Goal: Task Accomplishment & Management: Manage account settings

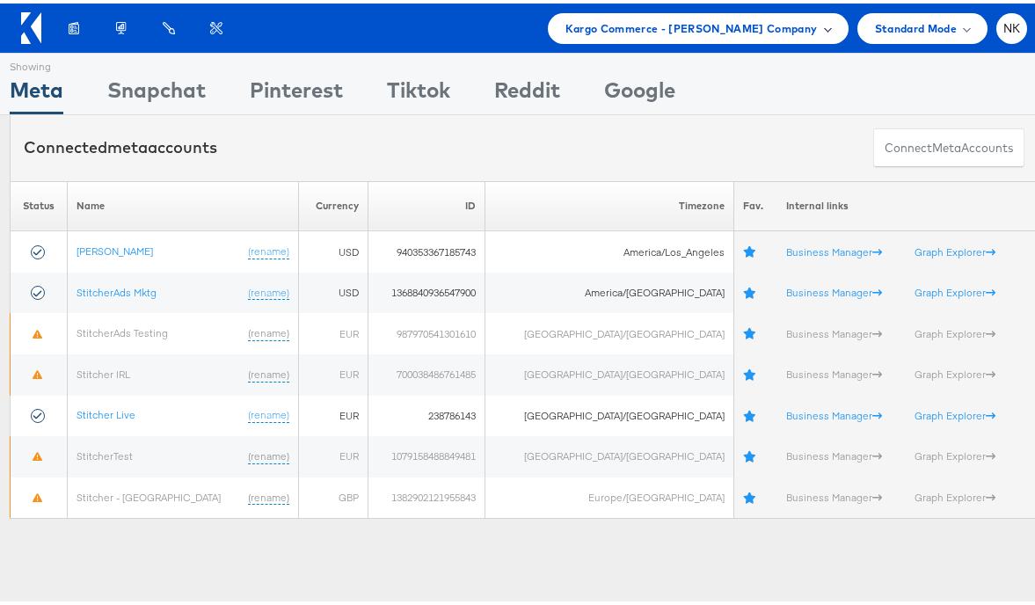
click at [629, 33] on span "Kargo Commerce - Namit Kumar Company" at bounding box center [692, 25] width 252 height 18
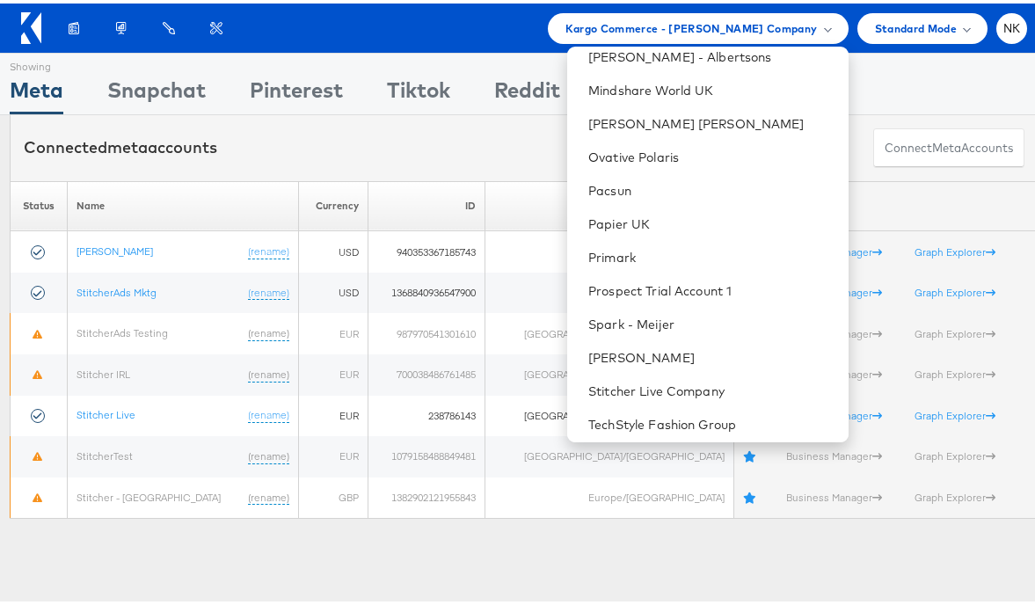
scroll to position [1438, 0]
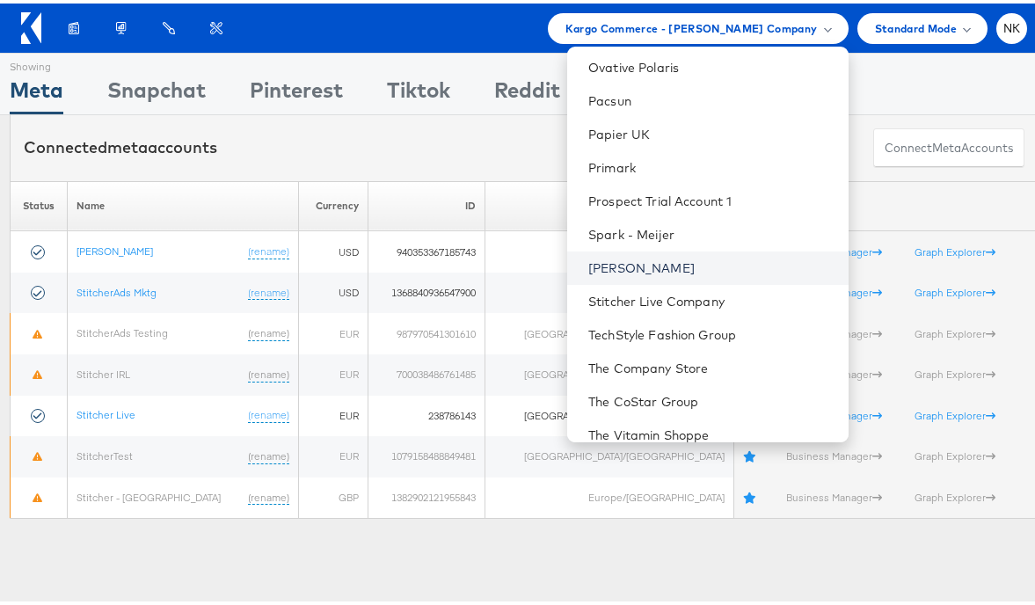
click at [650, 257] on link "[PERSON_NAME]" at bounding box center [710, 265] width 245 height 18
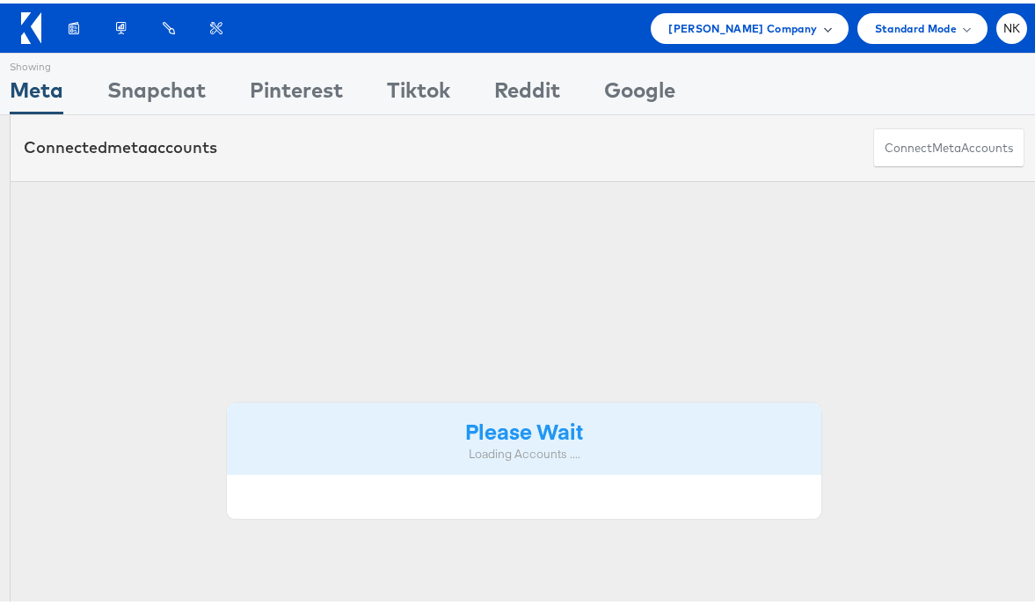
click at [694, 36] on div "Steve Madden Company" at bounding box center [749, 25] width 197 height 31
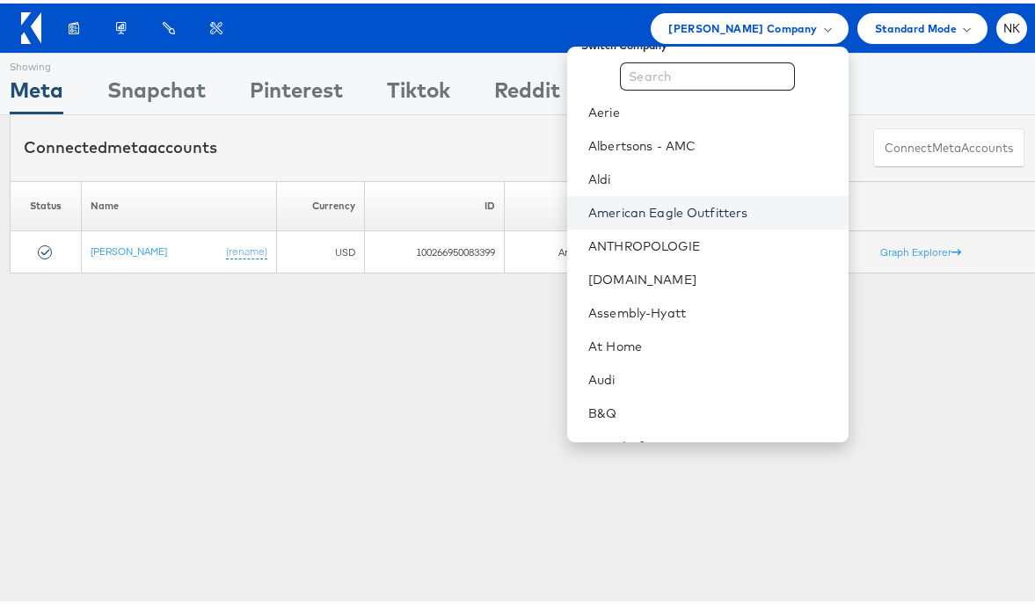
scroll to position [244, 0]
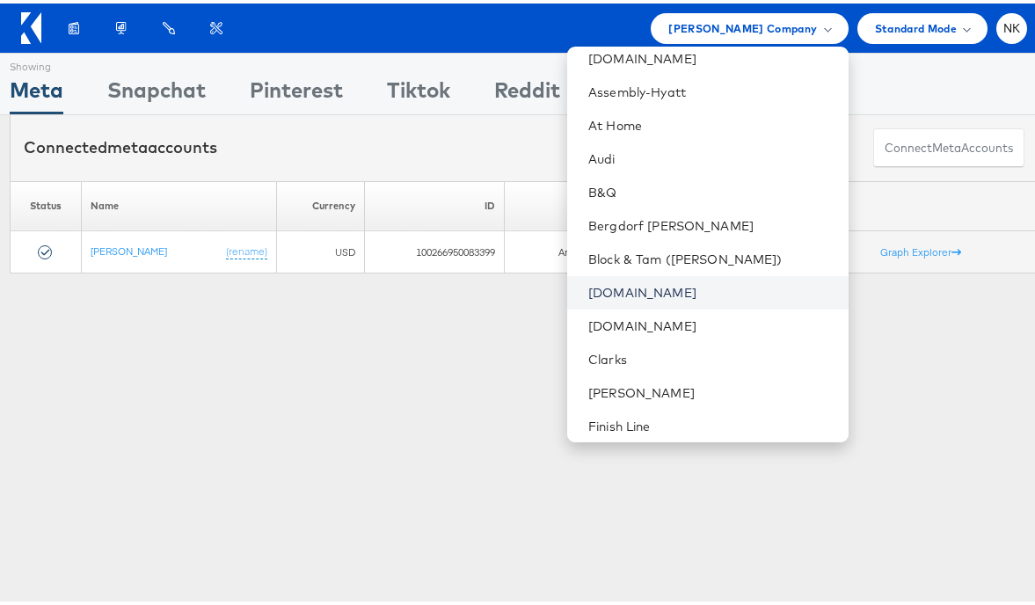
click at [641, 283] on link "Cars.com" at bounding box center [710, 290] width 245 height 18
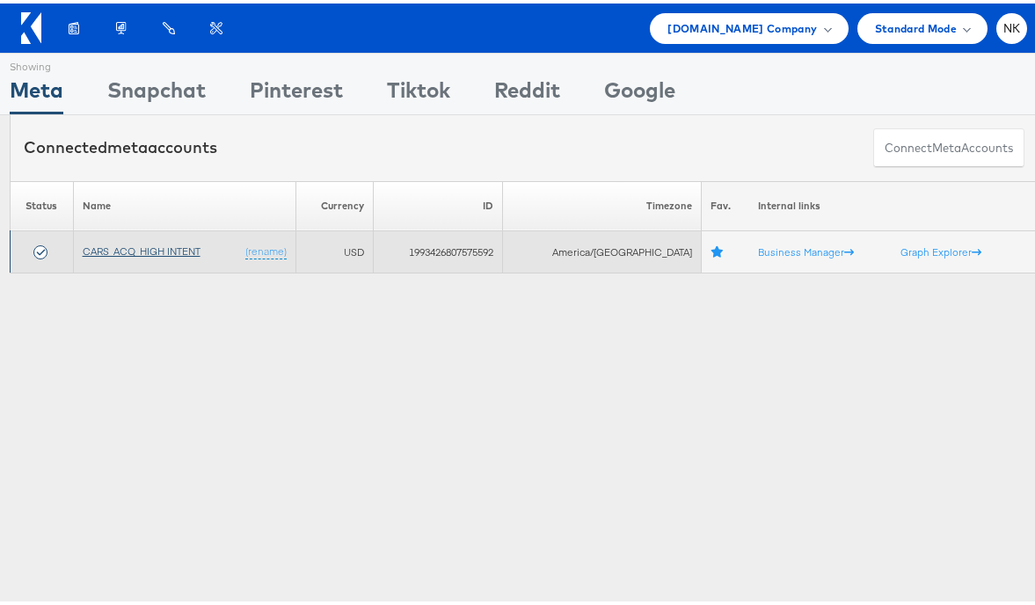
click at [145, 252] on link "CARS_ACQ_HIGH INTENT" at bounding box center [142, 247] width 118 height 13
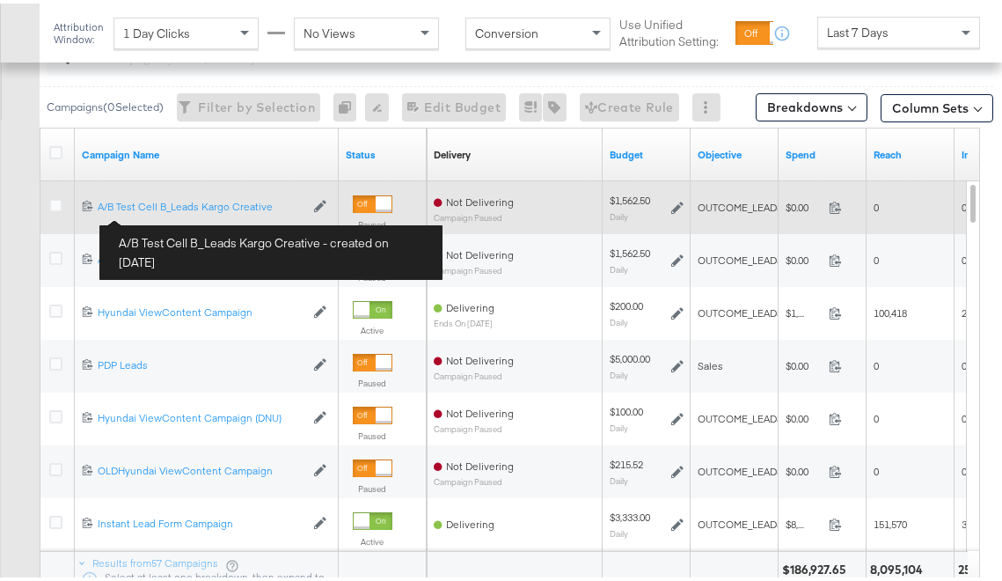
scroll to position [806, 0]
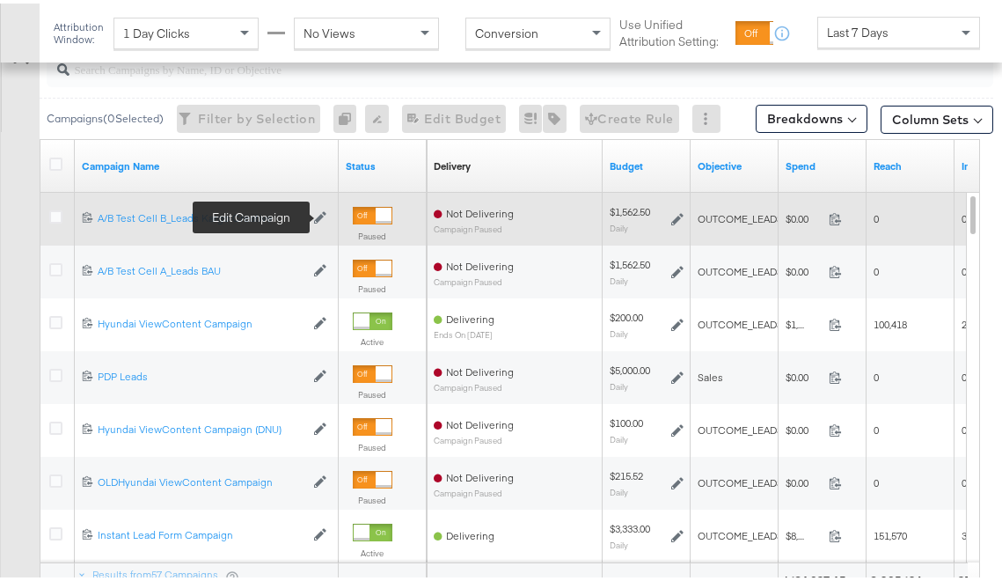
click at [321, 213] on icon at bounding box center [320, 214] width 12 height 12
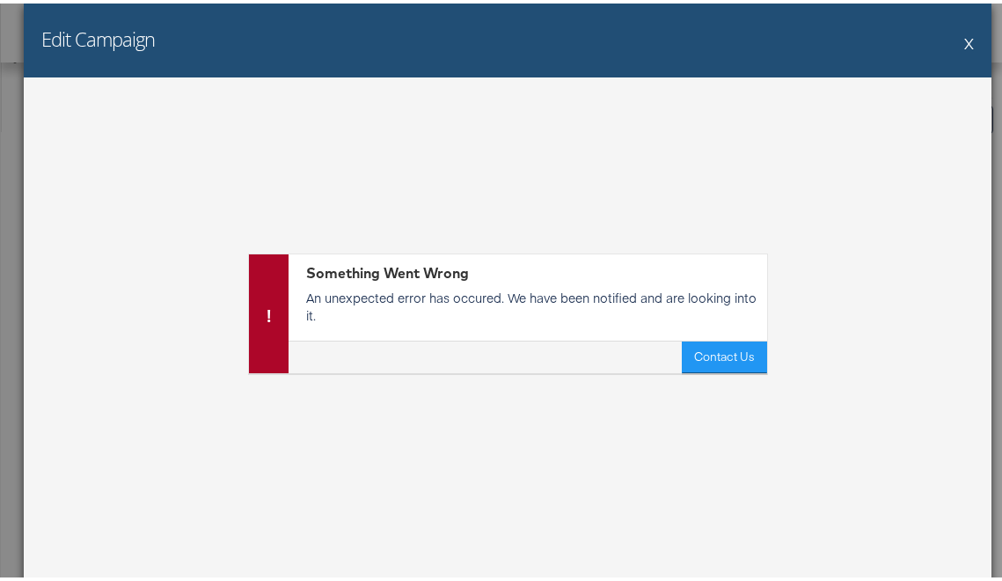
click at [948, 37] on div "Edit Campaign X" at bounding box center [508, 37] width 968 height 74
click at [958, 39] on div "Edit Campaign X" at bounding box center [508, 37] width 968 height 74
click at [964, 40] on button "X" at bounding box center [969, 39] width 10 height 35
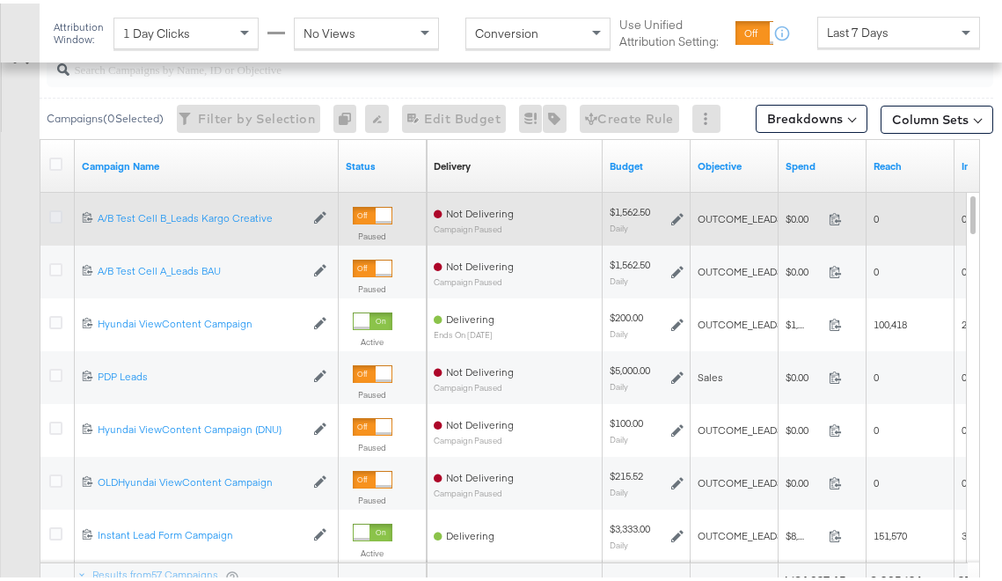
click at [55, 212] on icon at bounding box center [55, 213] width 13 height 13
click at [0, 0] on input "checkbox" at bounding box center [0, 0] width 0 height 0
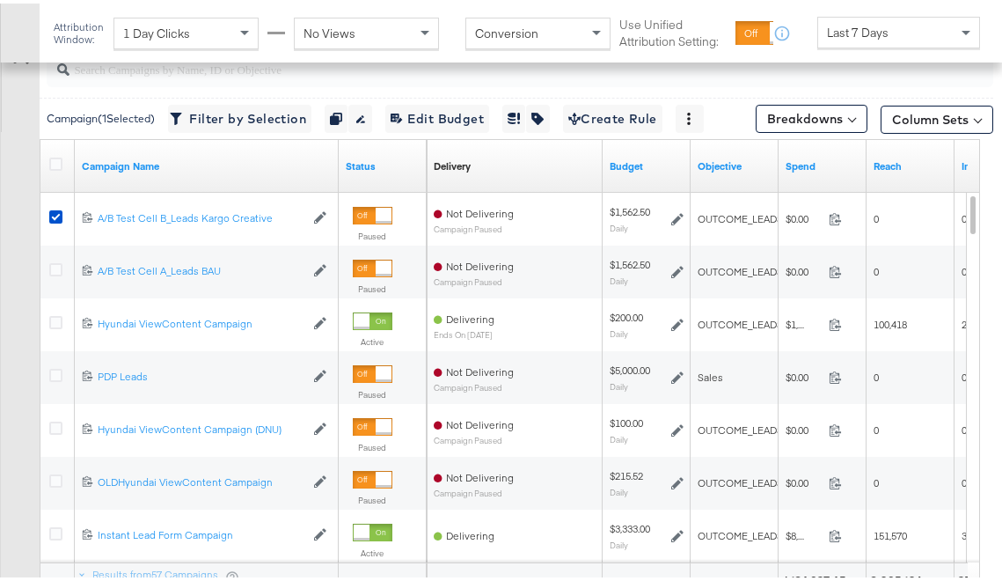
scroll to position [758, 0]
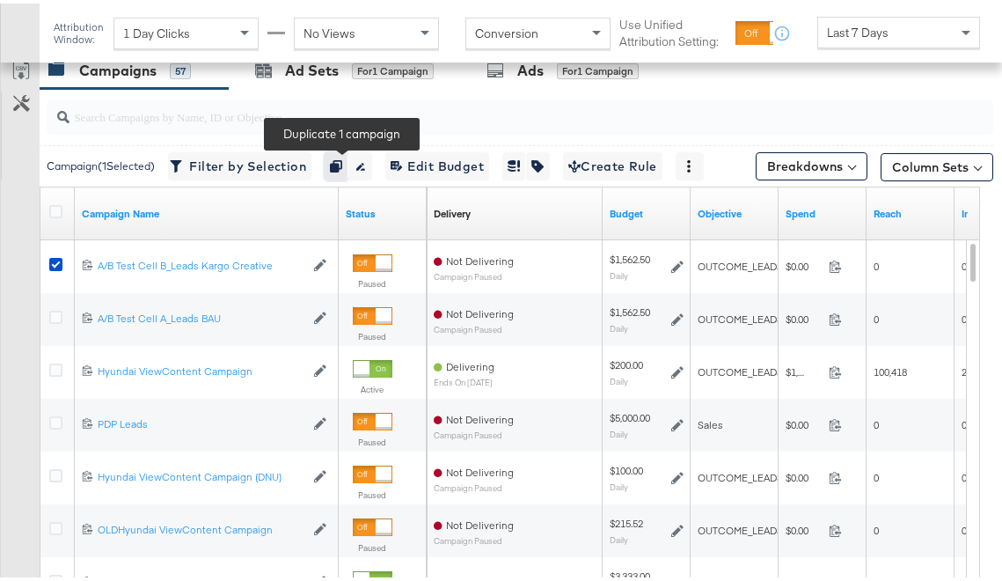
click at [345, 150] on button "button" at bounding box center [337, 163] width 24 height 28
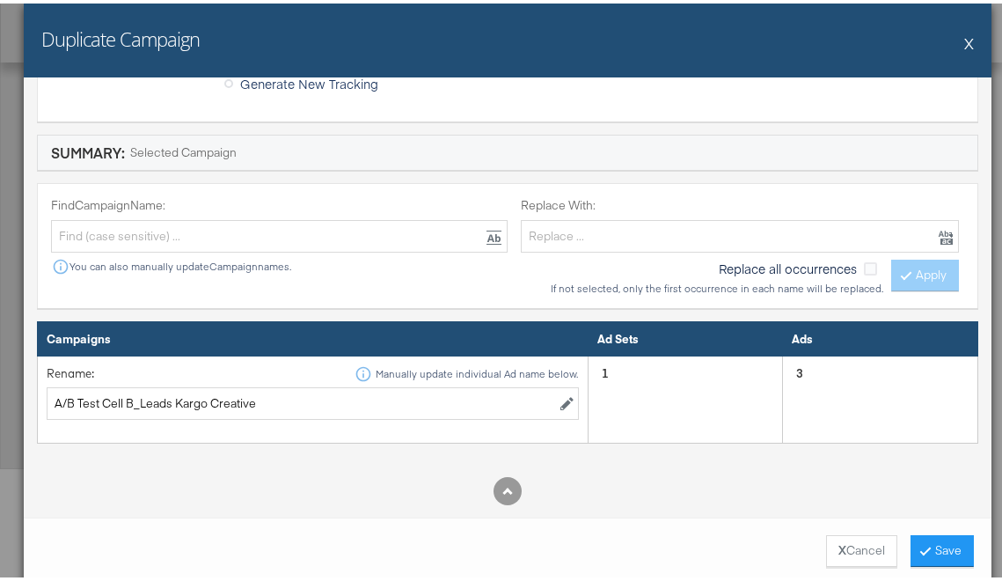
scroll to position [223, 0]
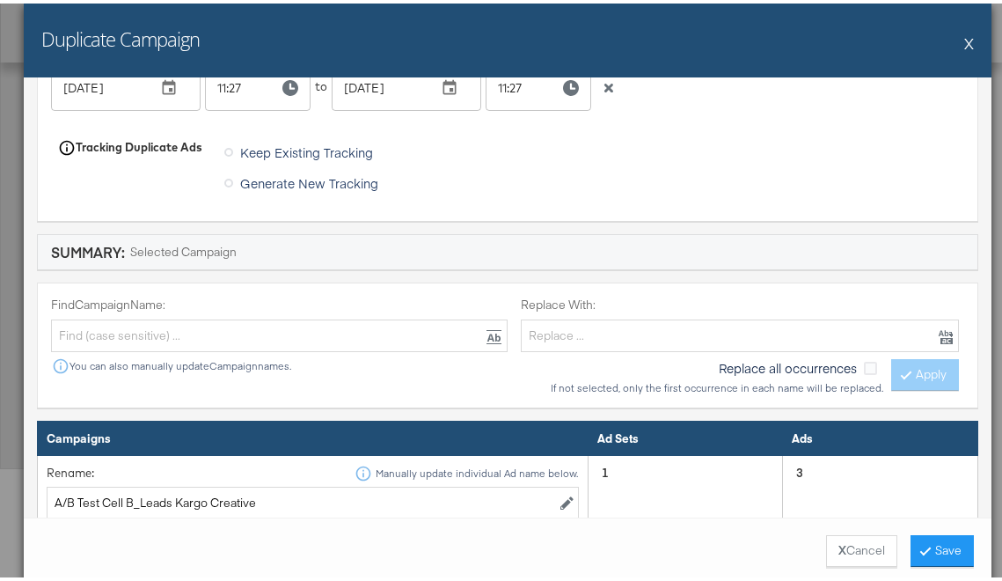
click at [407, 258] on div "Summary: Selected Campaign" at bounding box center [507, 248] width 913 height 20
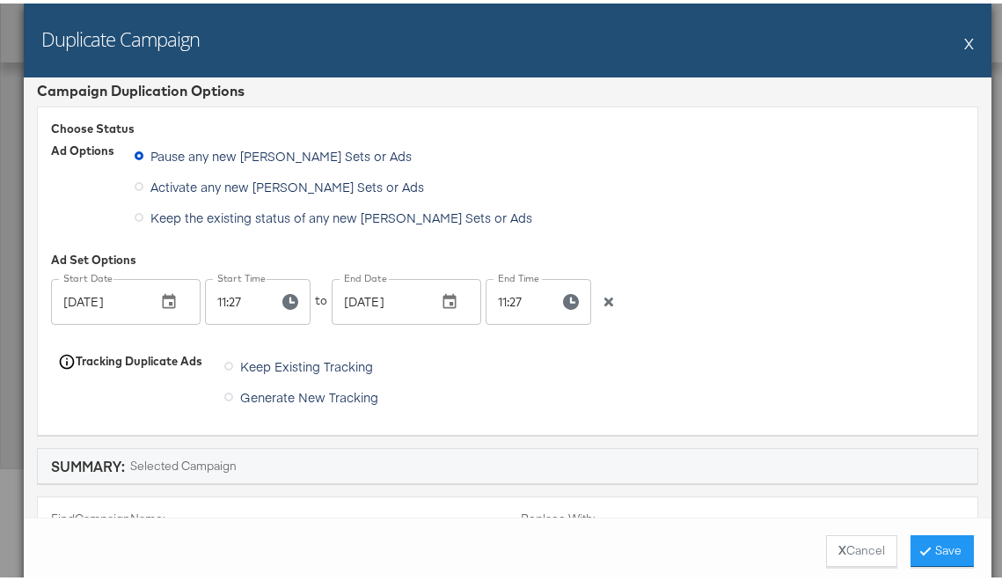
scroll to position [0, 0]
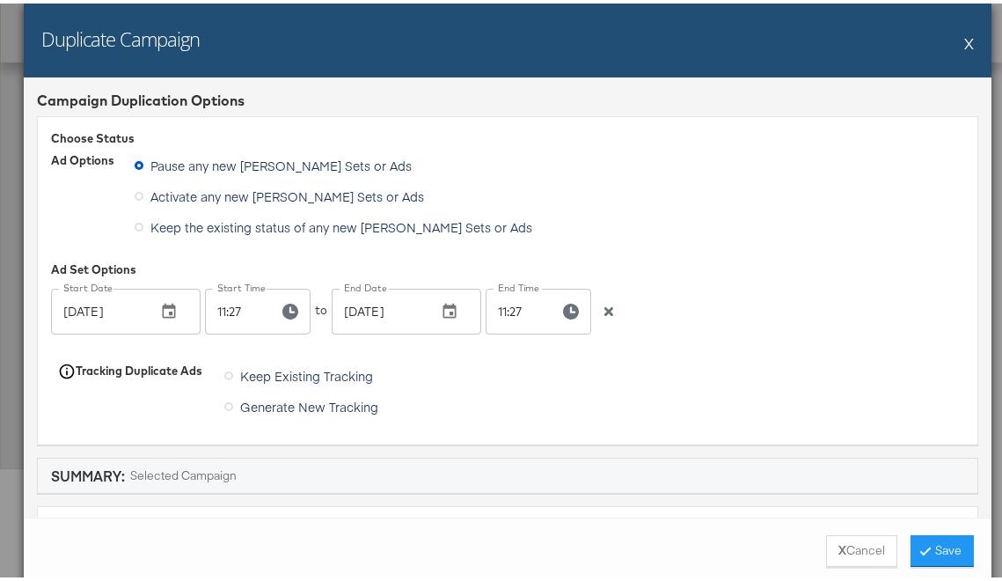
click at [964, 38] on button "X" at bounding box center [969, 39] width 10 height 35
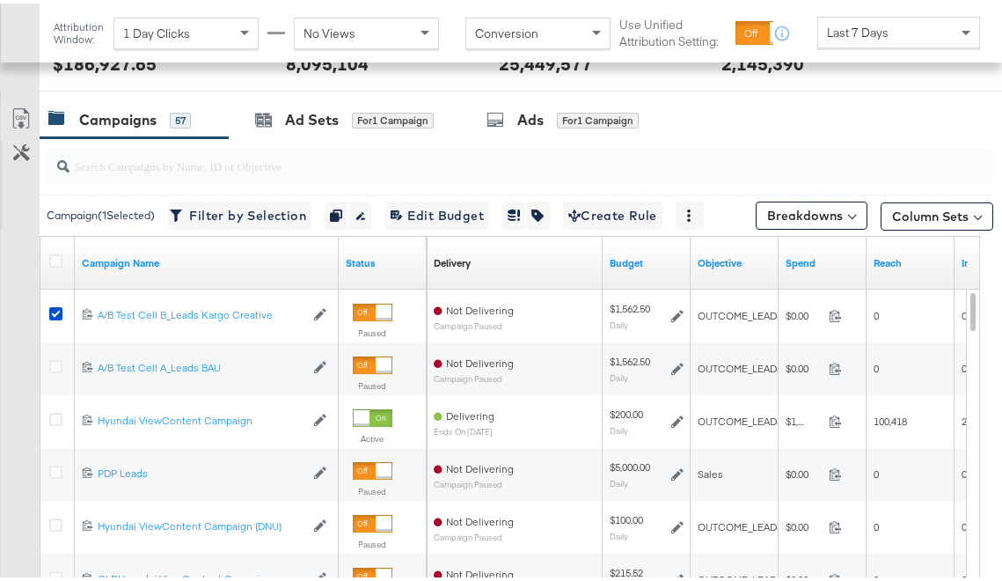
scroll to position [765, 0]
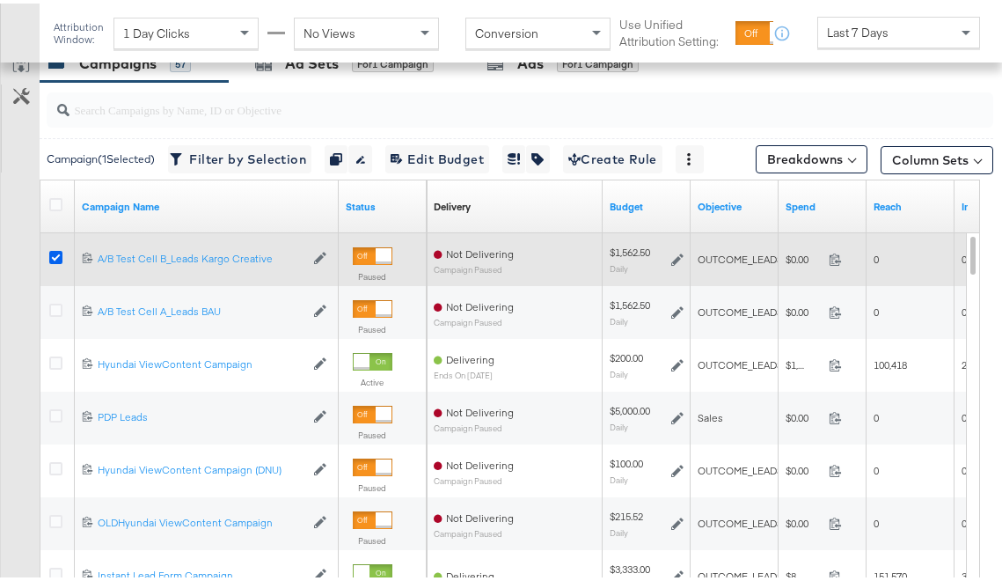
click at [60, 256] on icon at bounding box center [55, 253] width 13 height 13
click at [0, 0] on input "checkbox" at bounding box center [0, 0] width 0 height 0
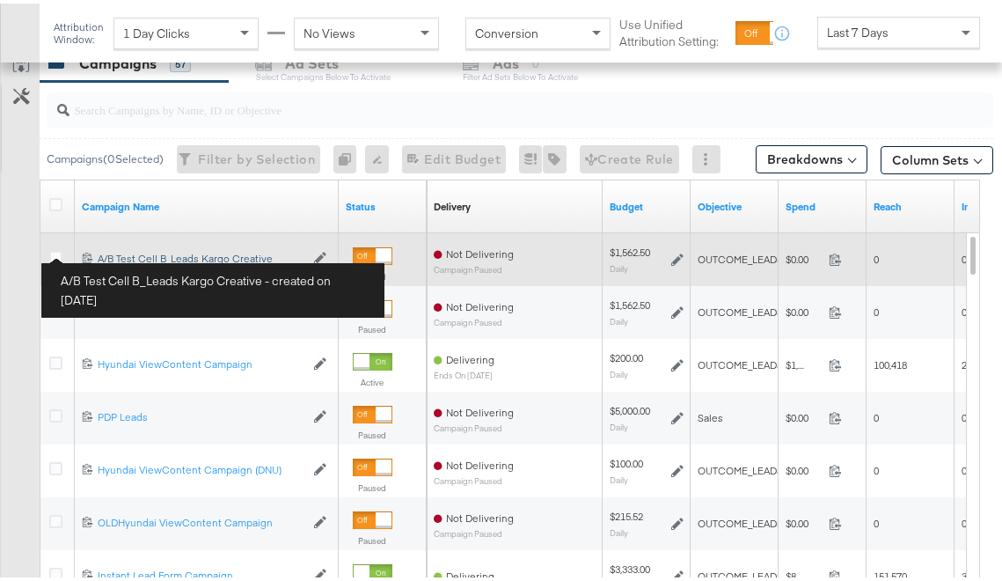
click at [107, 252] on div "A/B Test Cell B_Leads Kargo Creative A/B Test Cell B_Leads Kargo Creative" at bounding box center [201, 255] width 207 height 14
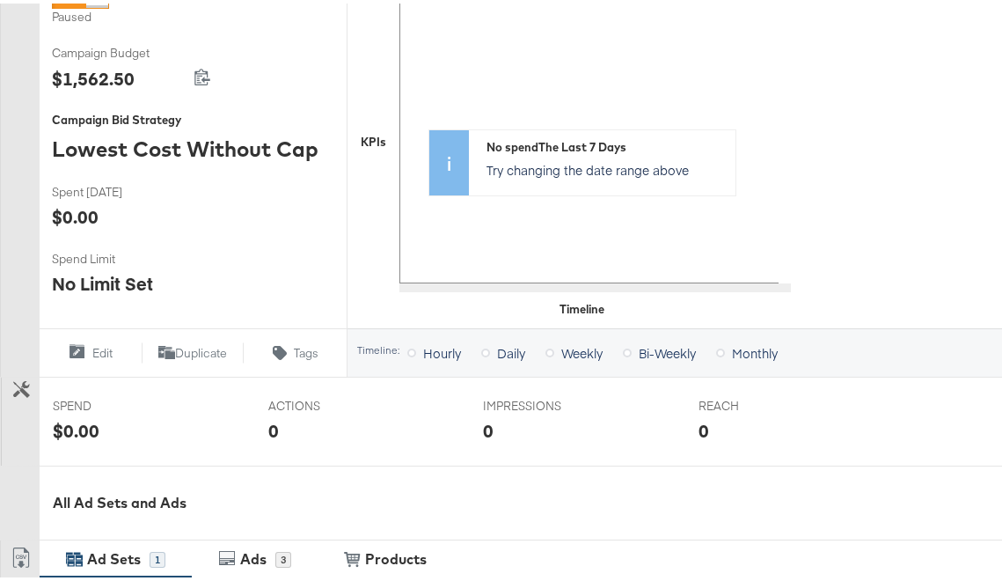
scroll to position [764, 0]
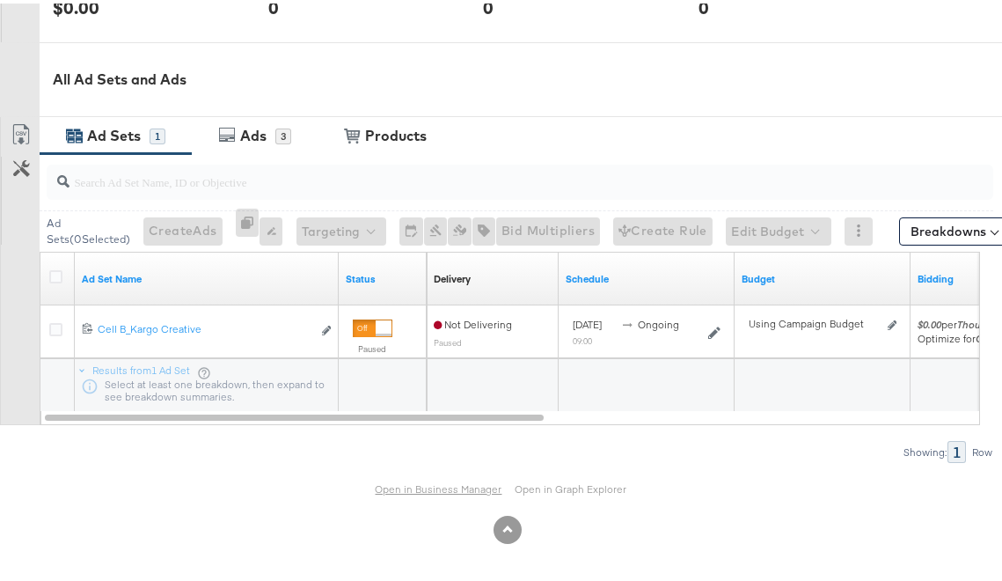
click at [427, 490] on link "Open in Business Manager" at bounding box center [439, 485] width 127 height 13
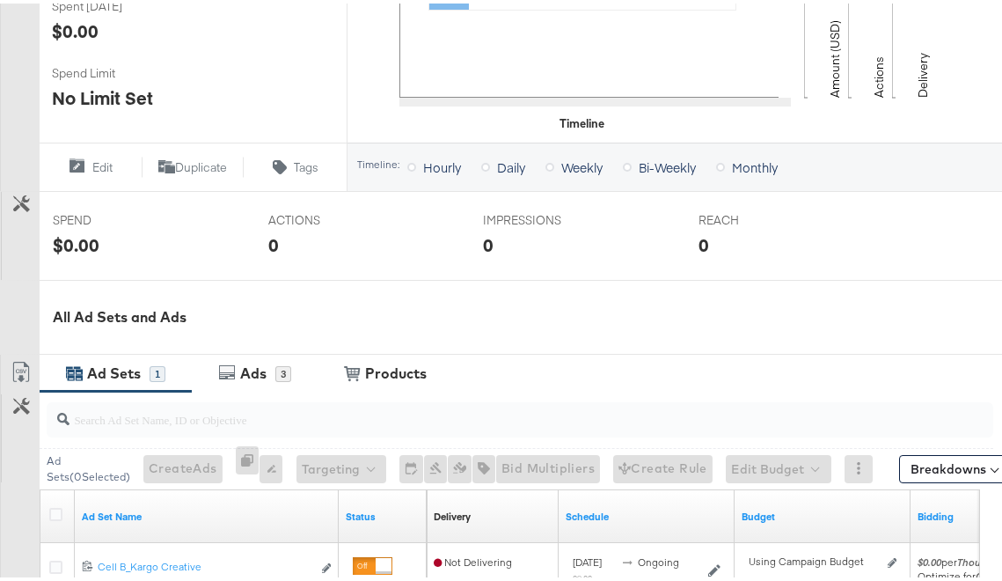
scroll to position [0, 0]
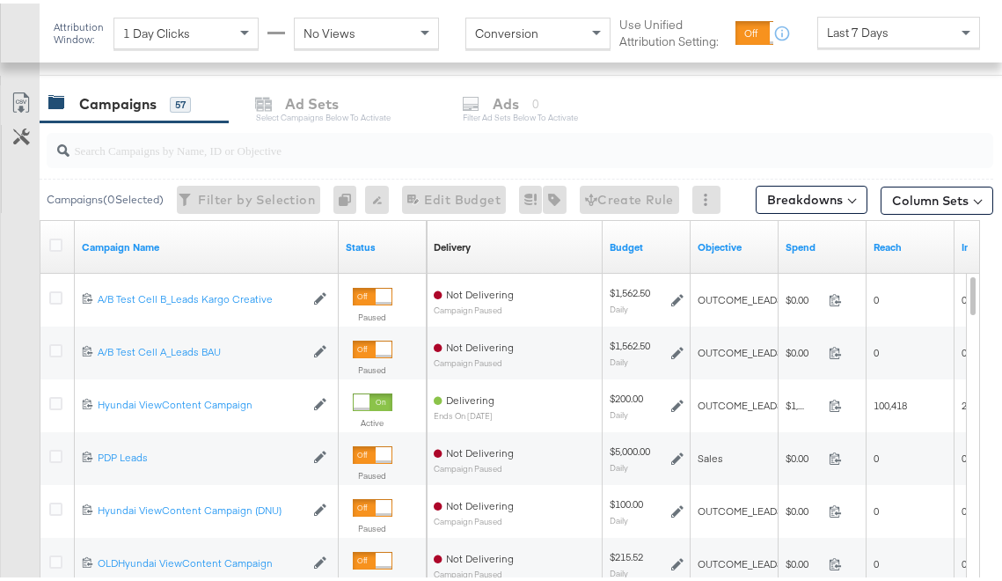
scroll to position [742, 0]
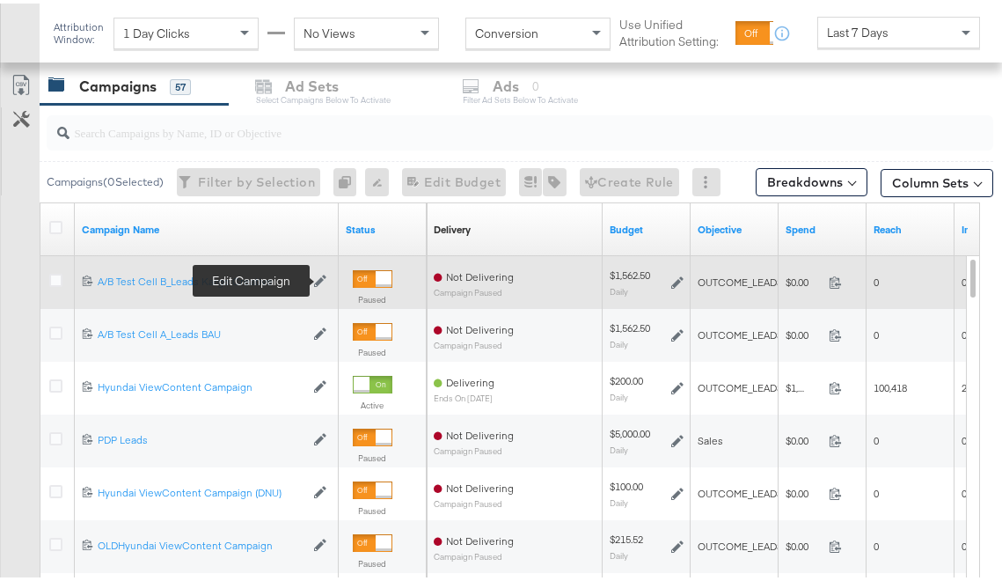
click at [320, 278] on icon at bounding box center [320, 278] width 12 height 12
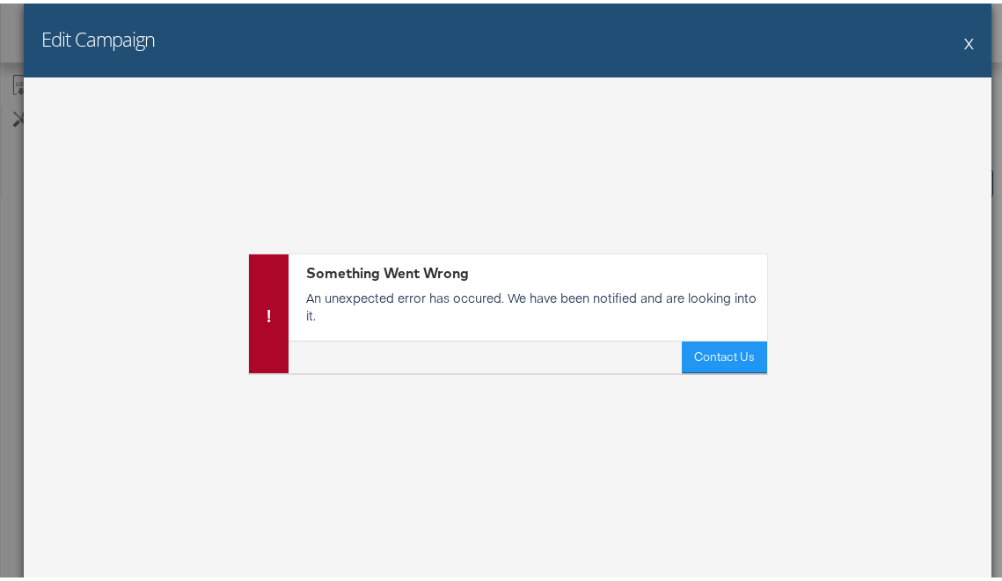
click at [964, 40] on button "X" at bounding box center [969, 39] width 10 height 35
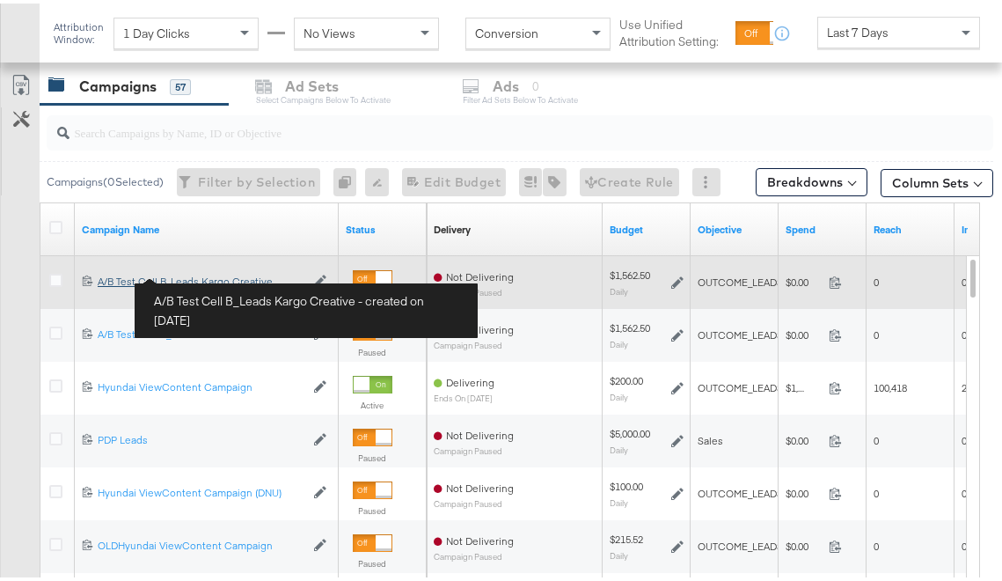
click at [177, 281] on div "A/B Test Cell B_Leads Kargo Creative A/B Test Cell B_Leads Kargo Creative" at bounding box center [201, 278] width 207 height 14
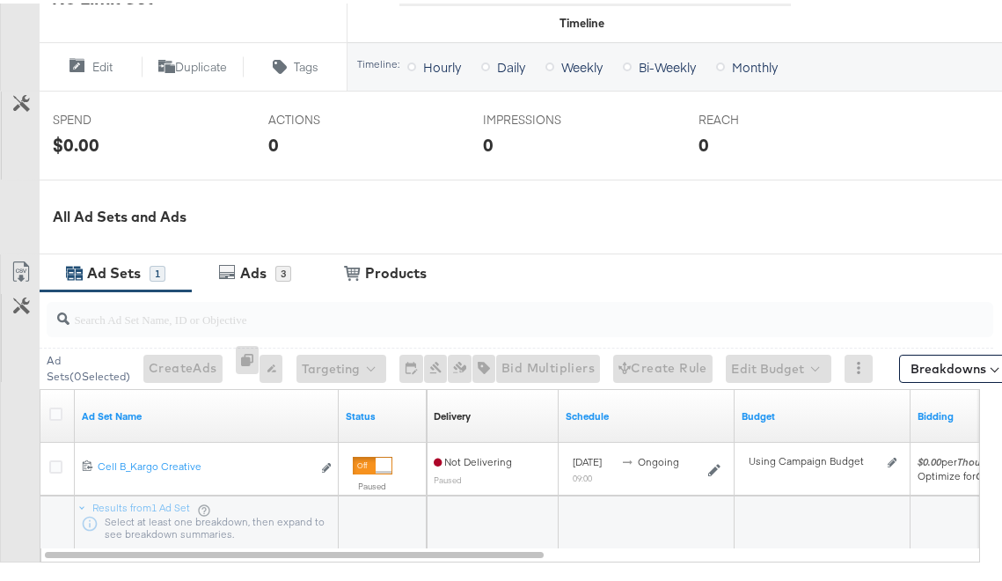
scroll to position [661, 0]
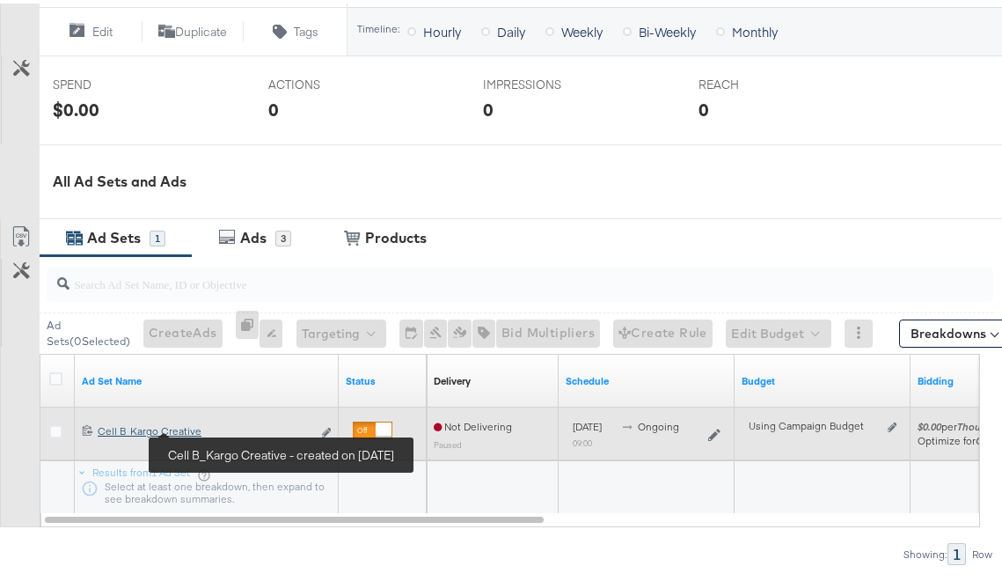
click at [138, 428] on div "Cell B_Kargo Creative Cell B_Kargo Creative" at bounding box center [205, 427] width 214 height 14
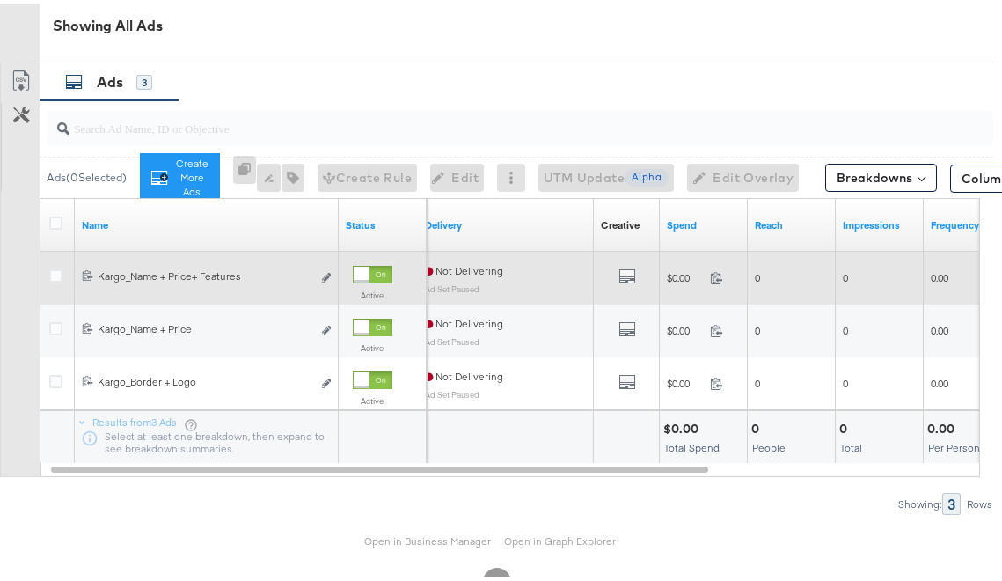
scroll to position [936, 0]
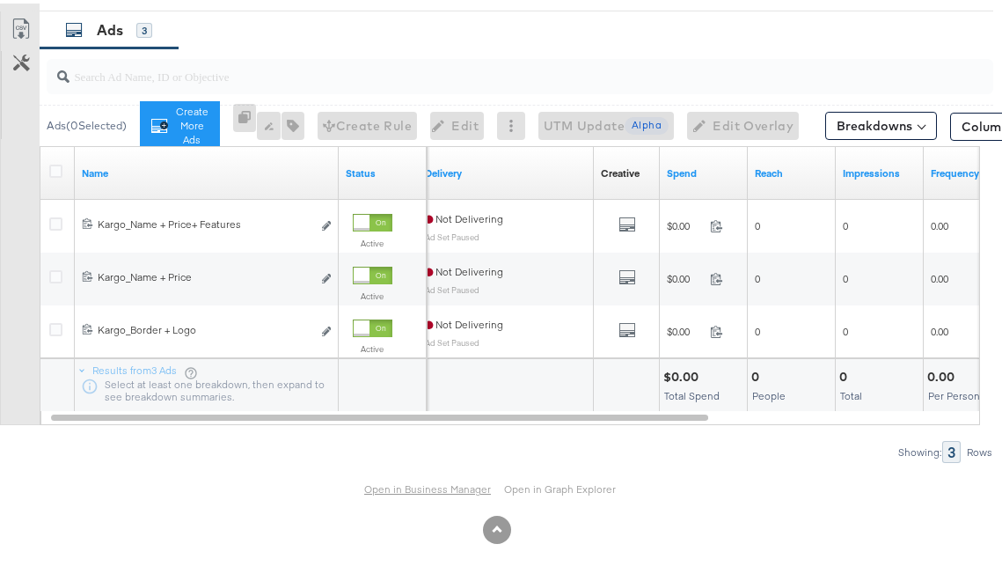
click at [412, 491] on link "Open in Business Manager" at bounding box center [427, 486] width 127 height 14
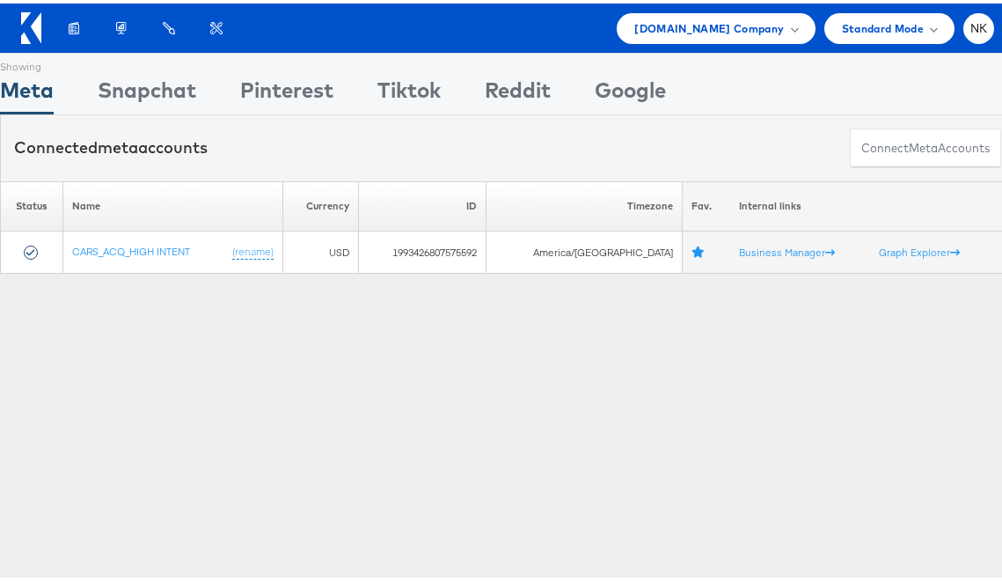
click at [40, 28] on icon at bounding box center [36, 24] width 11 height 31
click at [36, 24] on icon at bounding box center [36, 24] width 11 height 31
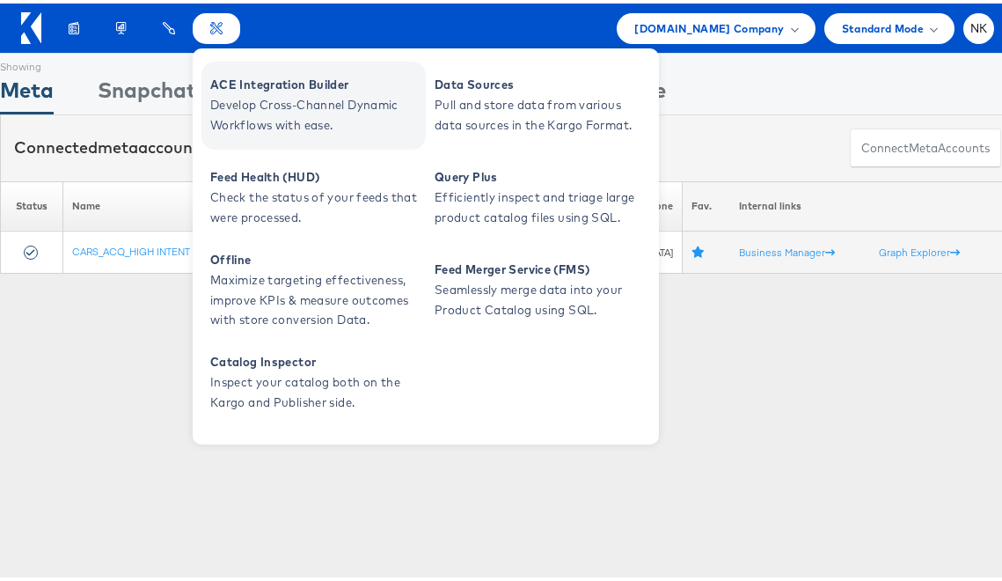
click at [232, 79] on span "ACE Integration Builder" at bounding box center [315, 81] width 211 height 20
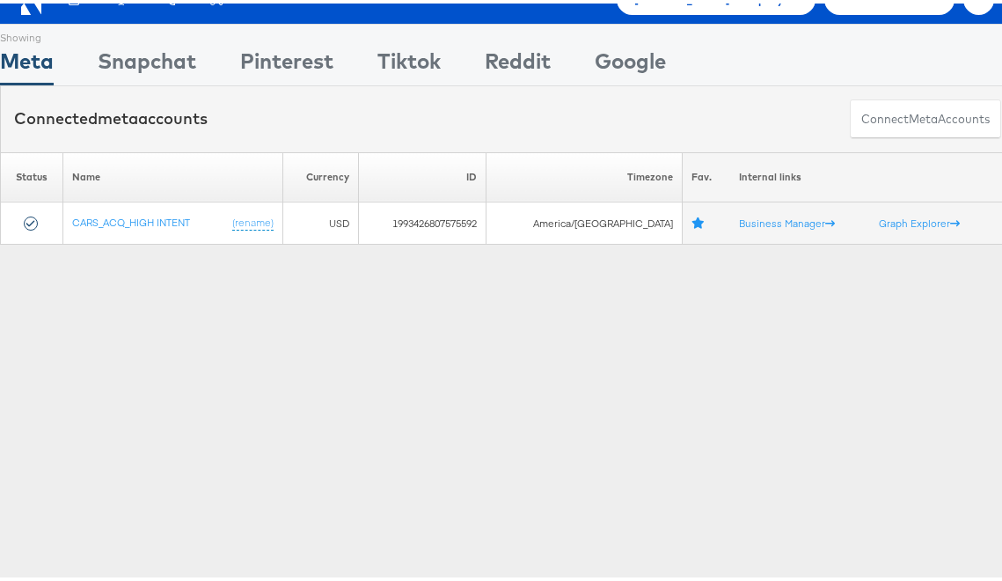
scroll to position [35, 0]
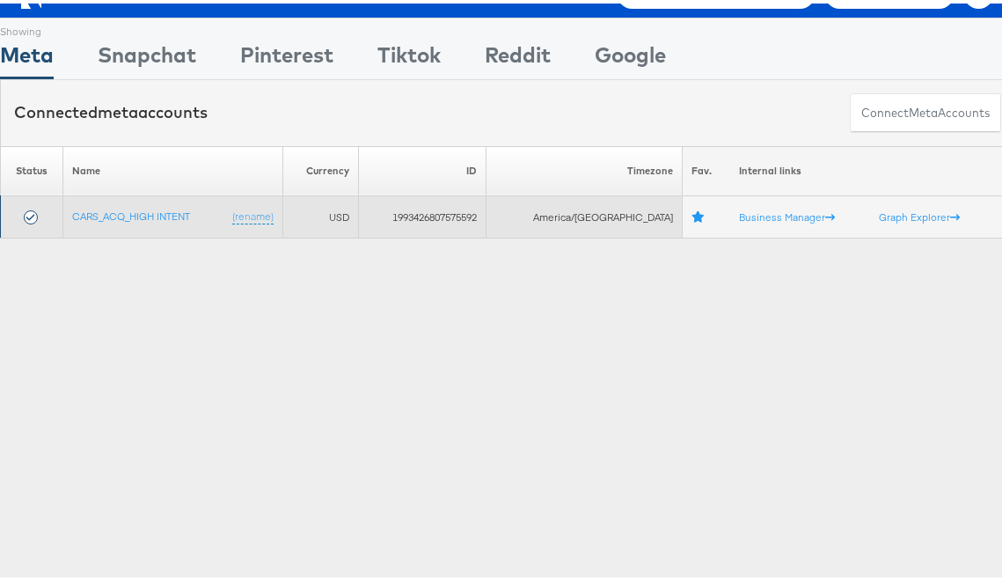
click at [445, 214] on td "1993426807575592" at bounding box center [423, 214] width 128 height 42
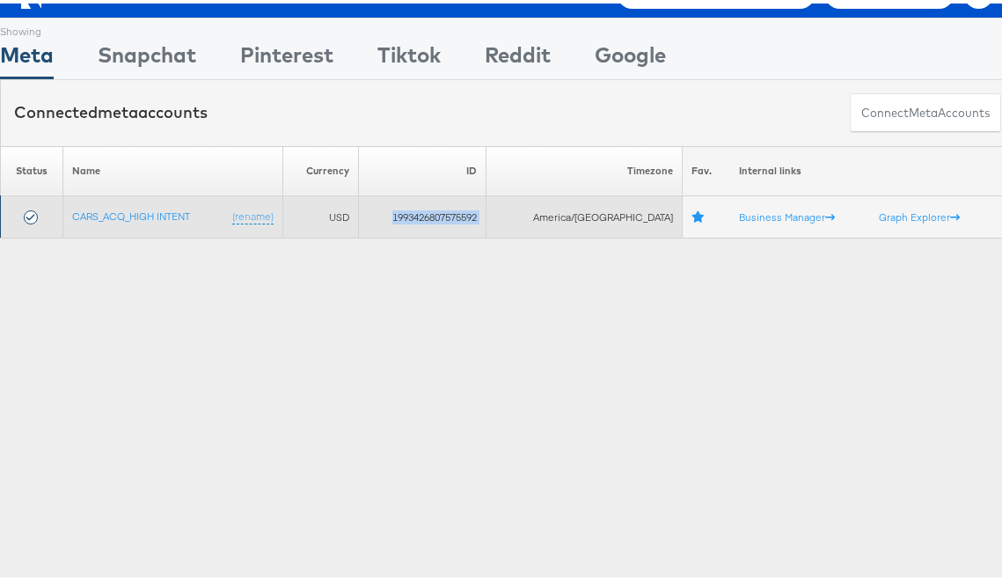
click at [445, 214] on td "1993426807575592" at bounding box center [423, 214] width 128 height 42
copy tr "1993426807575592"
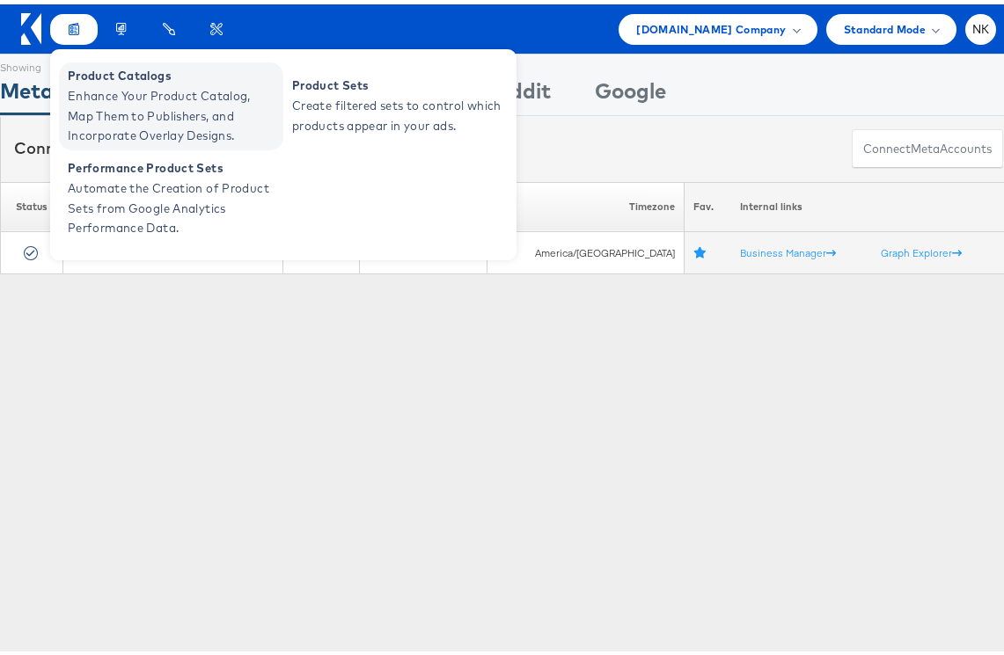
click at [108, 97] on span "Enhance Your Product Catalog, Map Them to Publishers, and Incorporate Overlay D…" at bounding box center [173, 112] width 211 height 60
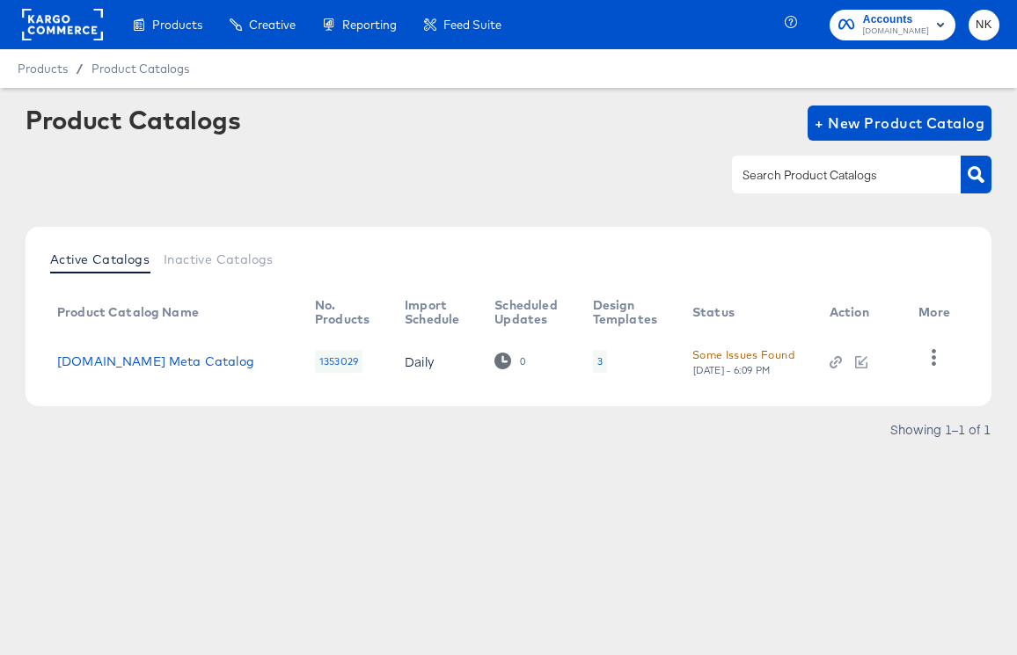
click at [318, 362] on div "1353029" at bounding box center [339, 361] width 48 height 23
drag, startPoint x: 342, startPoint y: 362, endPoint x: 279, endPoint y: 366, distance: 63.4
click at [280, 366] on tr "[DOMAIN_NAME] Meta Catalog 1353029 Daily 0 3 Some Issues Found [DATE] - 6:09 PM" at bounding box center [507, 361] width 928 height 55
click at [340, 223] on div "Product Catalogs + New Product Catalog Active Catalogs Inactive Catalogs Produc…" at bounding box center [509, 279] width 966 height 347
